Goal: Check status: Check status

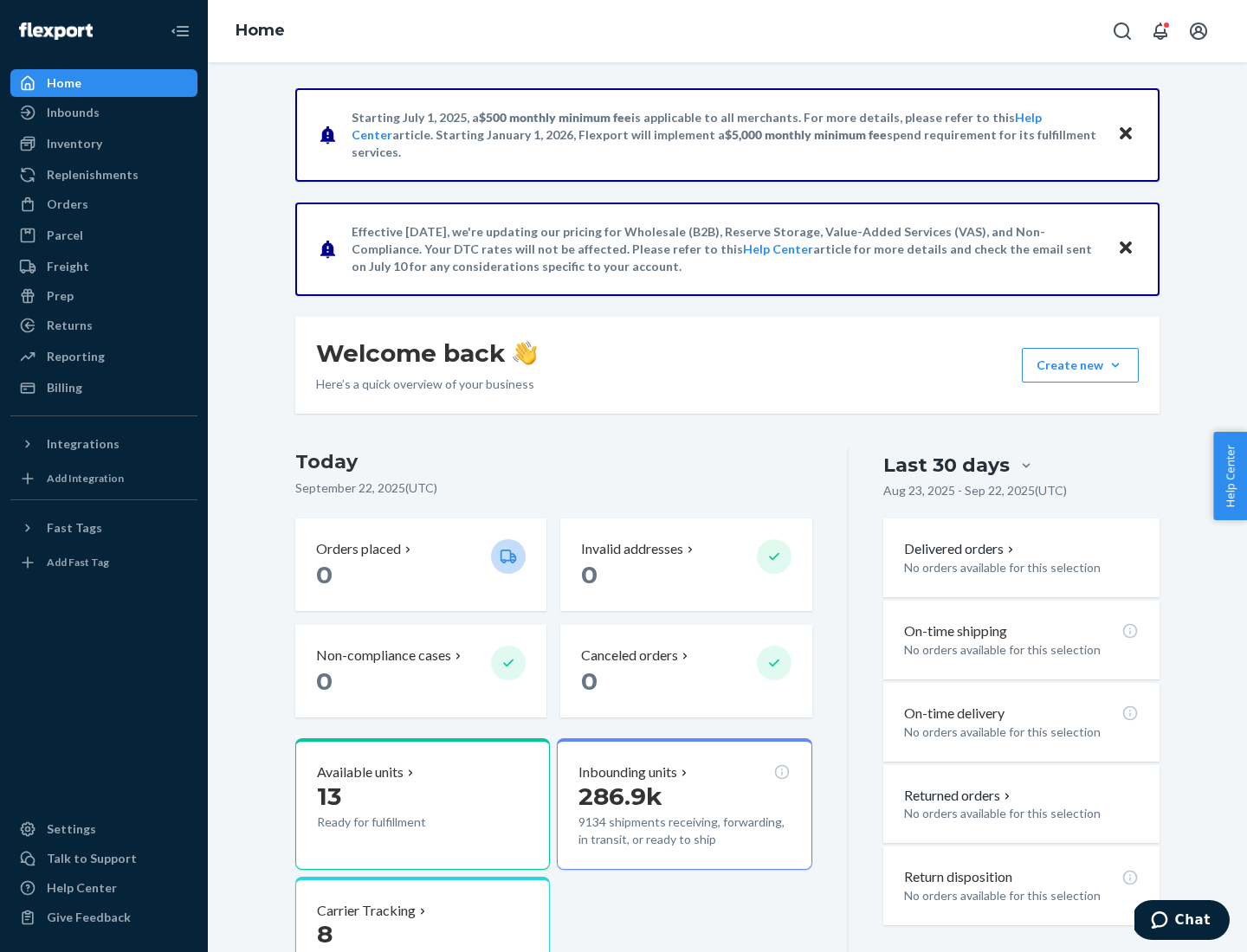
click at [1115, 366] on button "Create new Create new inbound Create new order Create new product" at bounding box center [1079, 365] width 117 height 35
click at [72, 113] on div "Inbounds" at bounding box center [73, 113] width 53 height 17
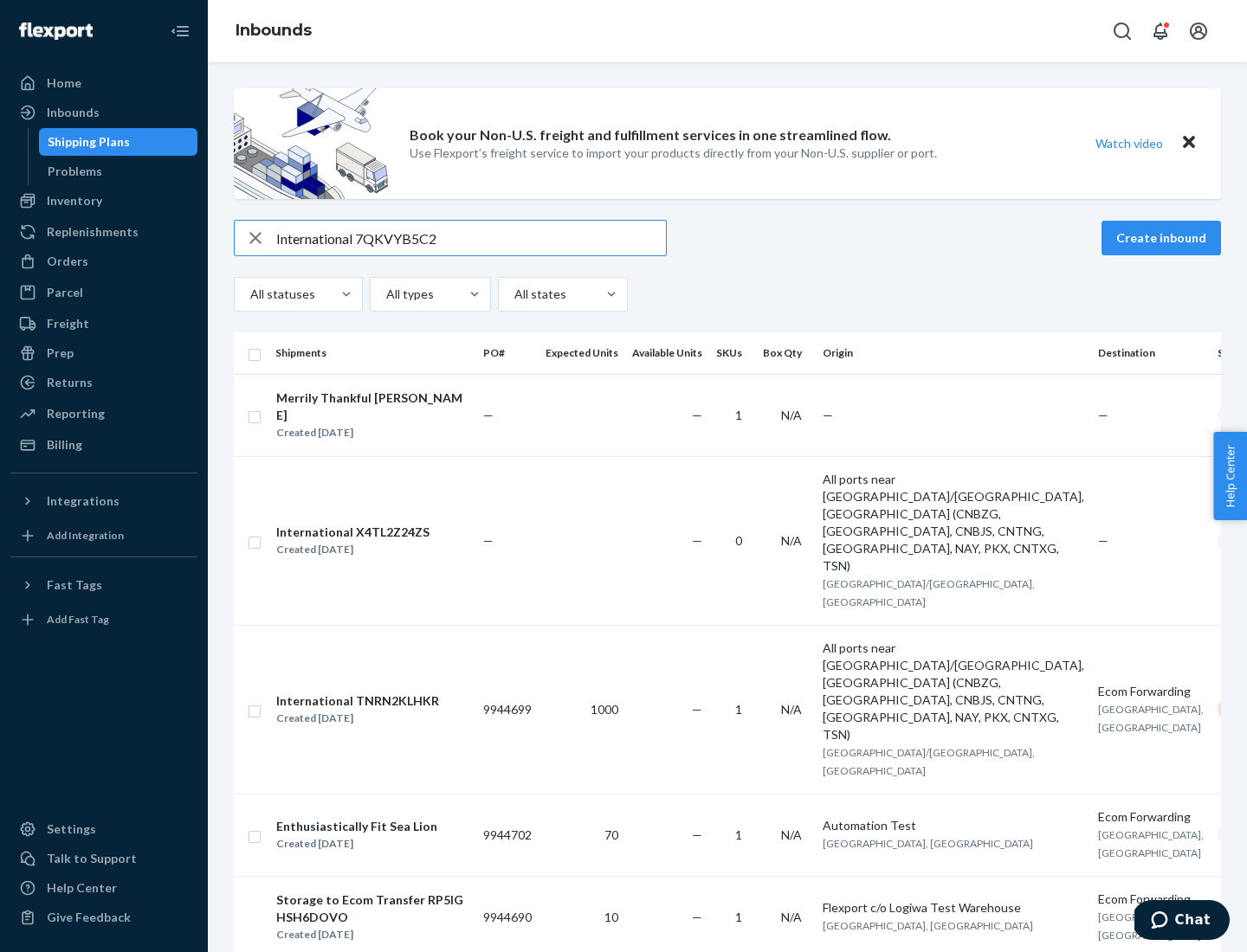
type input "International 7QKVYB5C29"
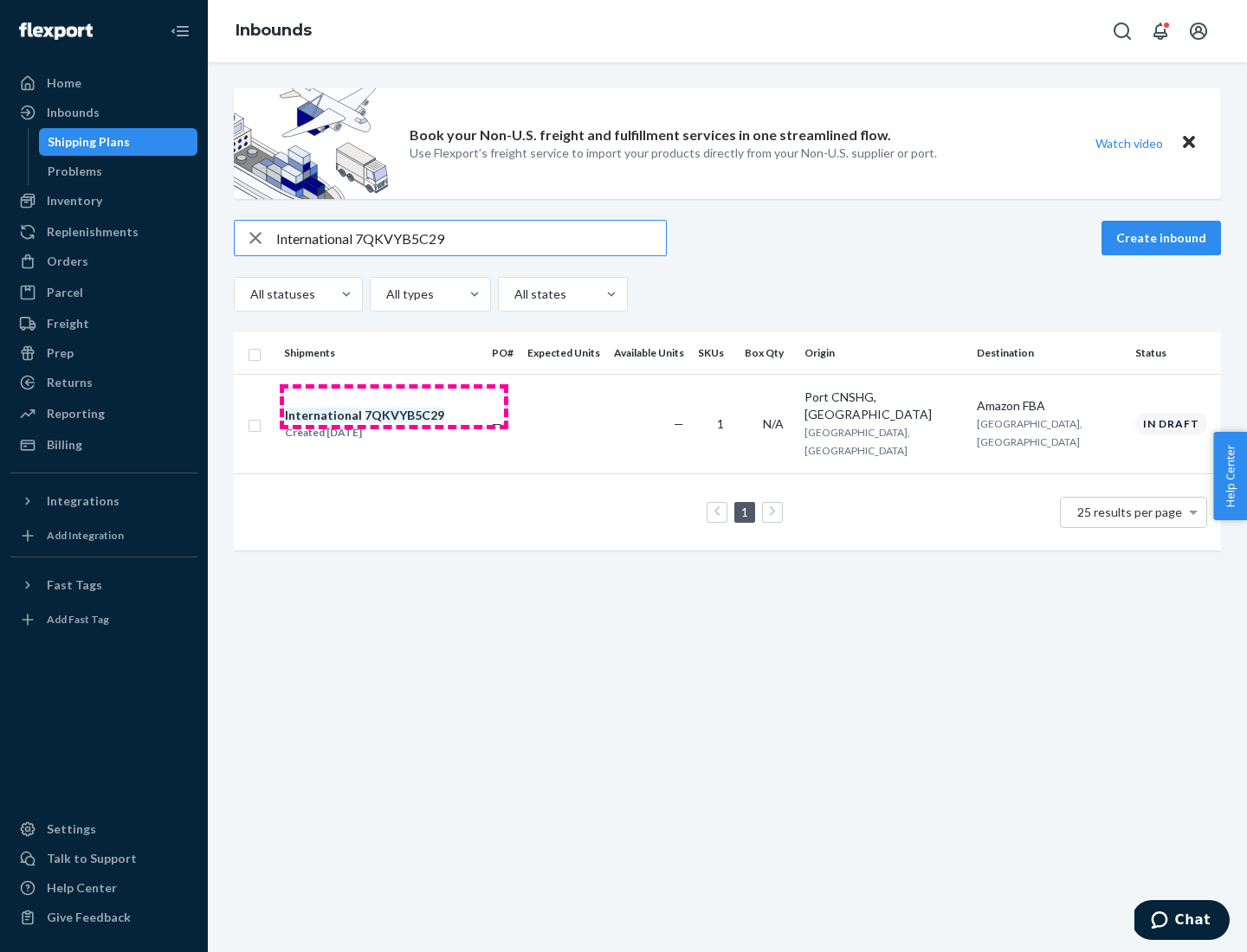
click at [394, 424] on div "Created [DATE]" at bounding box center [365, 433] width 159 height 17
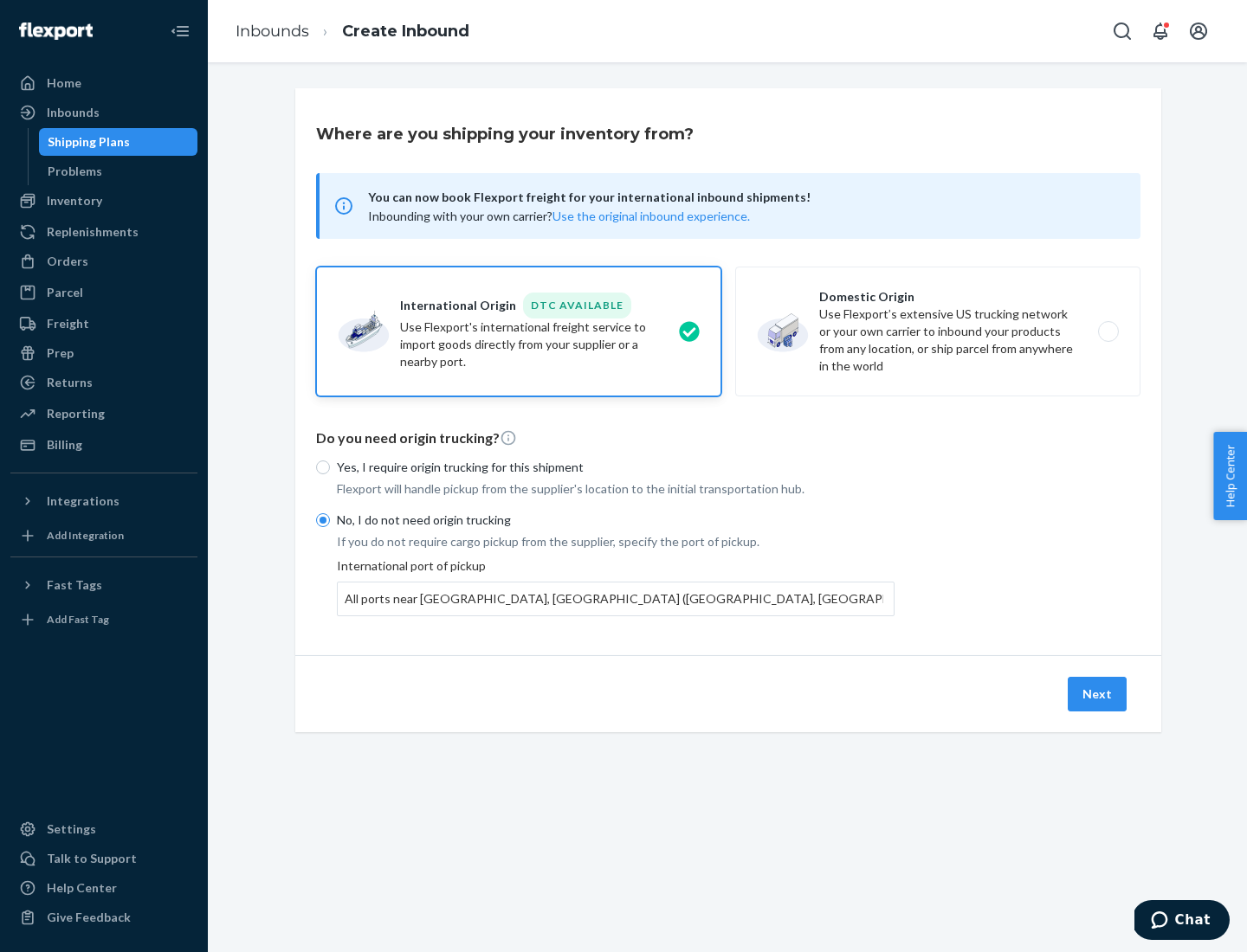
click at [1098, 693] on button "Next" at bounding box center [1097, 694] width 59 height 35
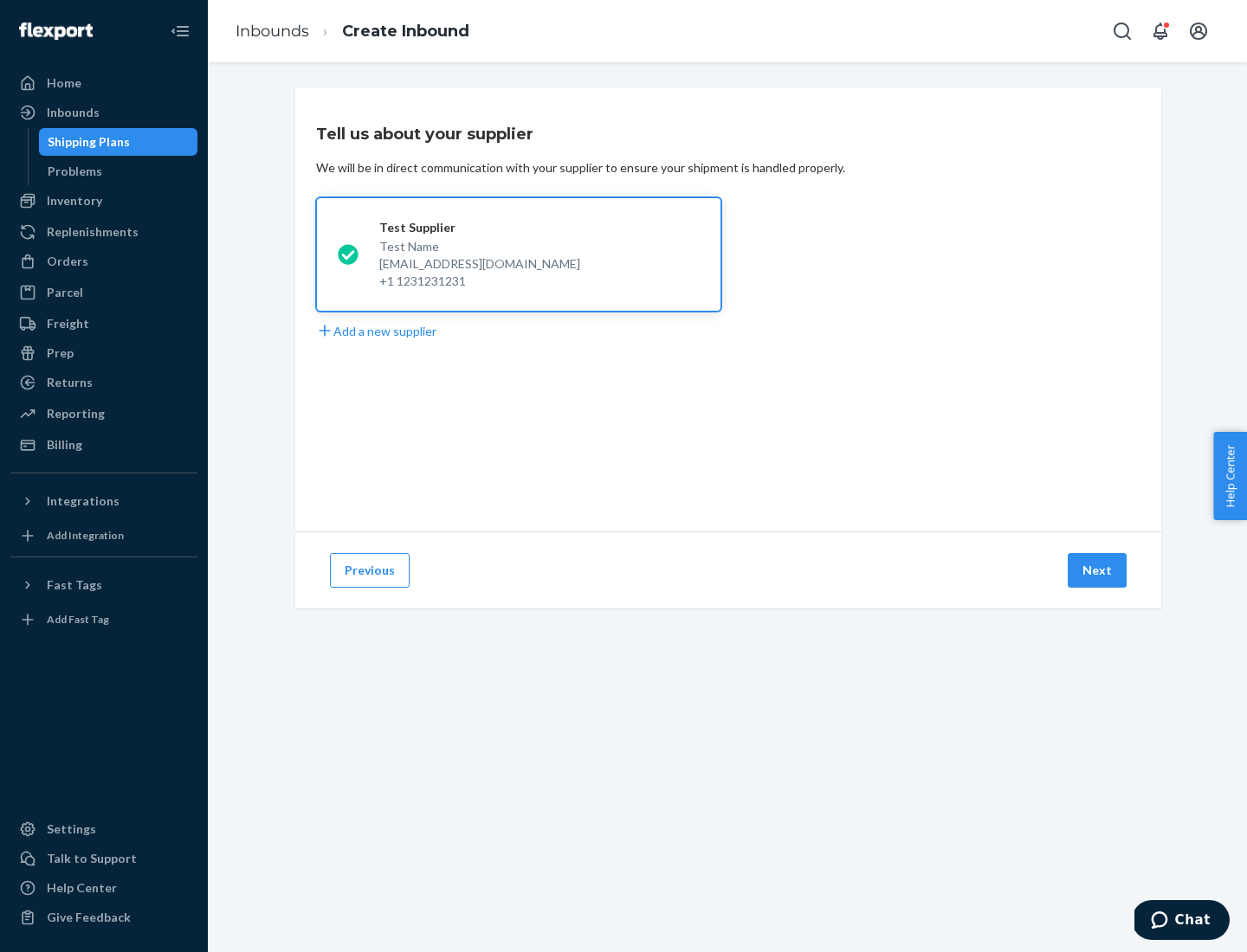
click at [1098, 570] on button "Next" at bounding box center [1097, 570] width 59 height 35
